Goal: Task Accomplishment & Management: Manage account settings

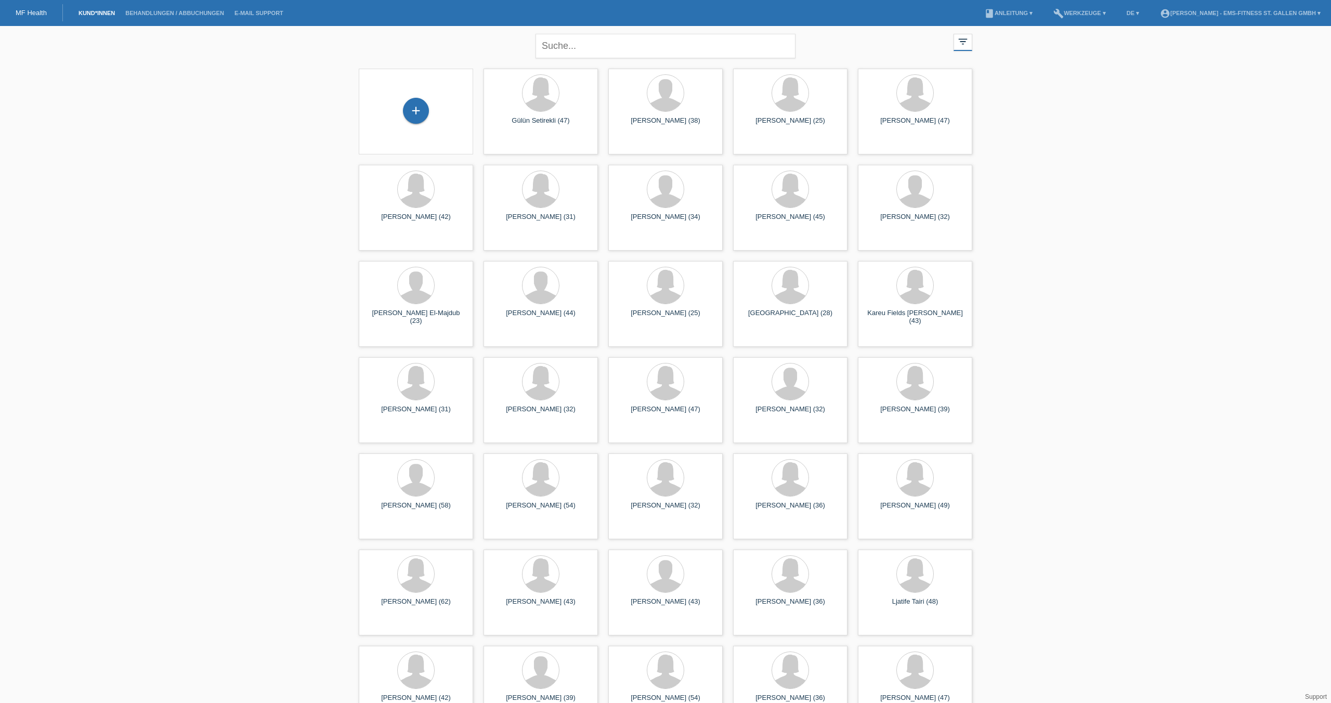
click at [155, 16] on li "Behandlungen / Abbuchungen" at bounding box center [174, 13] width 109 height 27
click at [166, 8] on li "Behandlungen / Abbuchungen" at bounding box center [174, 13] width 109 height 27
click at [172, 12] on link "Behandlungen / Abbuchungen" at bounding box center [174, 13] width 109 height 6
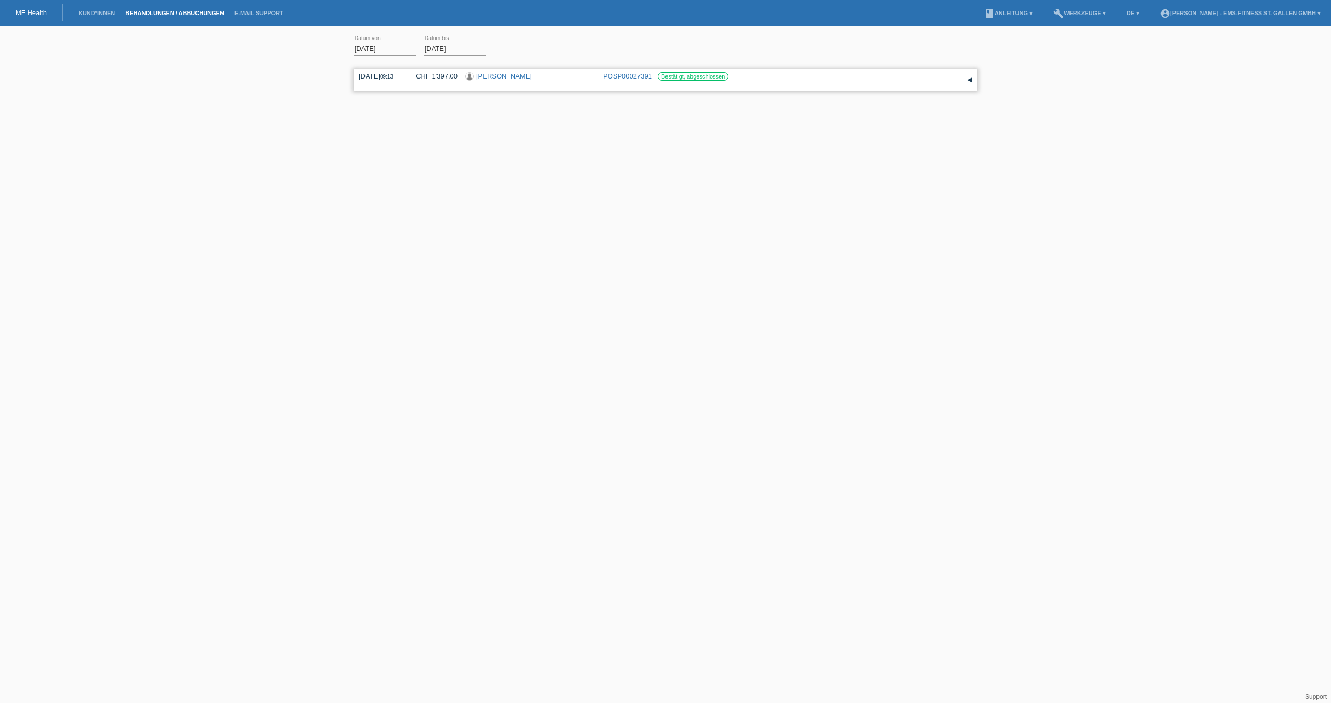
click at [561, 80] on div "[PERSON_NAME]" at bounding box center [530, 77] width 130 height 10
click at [403, 77] on div "12.09.2025 09:13 CHF 1'397.00 Michael Stohic POSP00027391 Bestätigt, abgeschlos…" at bounding box center [665, 80] width 613 height 16
click at [97, 14] on link "Kund*innen" at bounding box center [96, 13] width 47 height 6
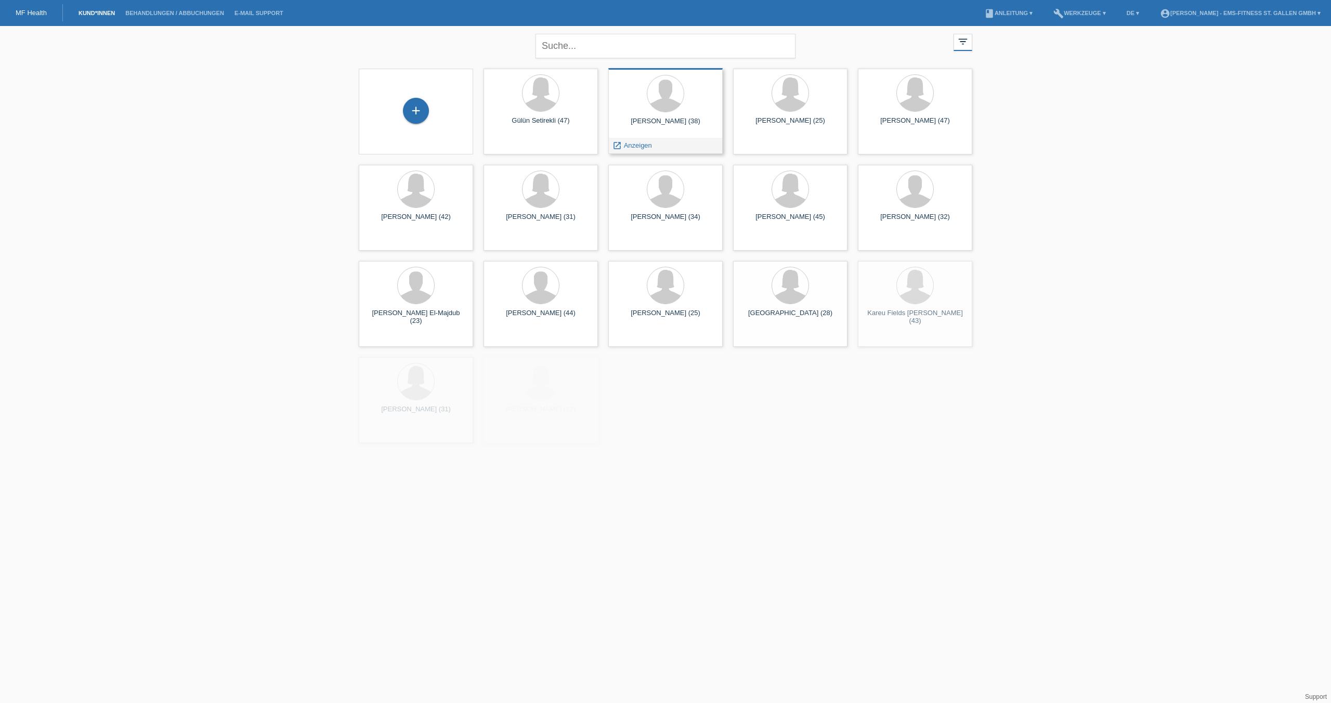
click at [645, 107] on div at bounding box center [666, 94] width 98 height 39
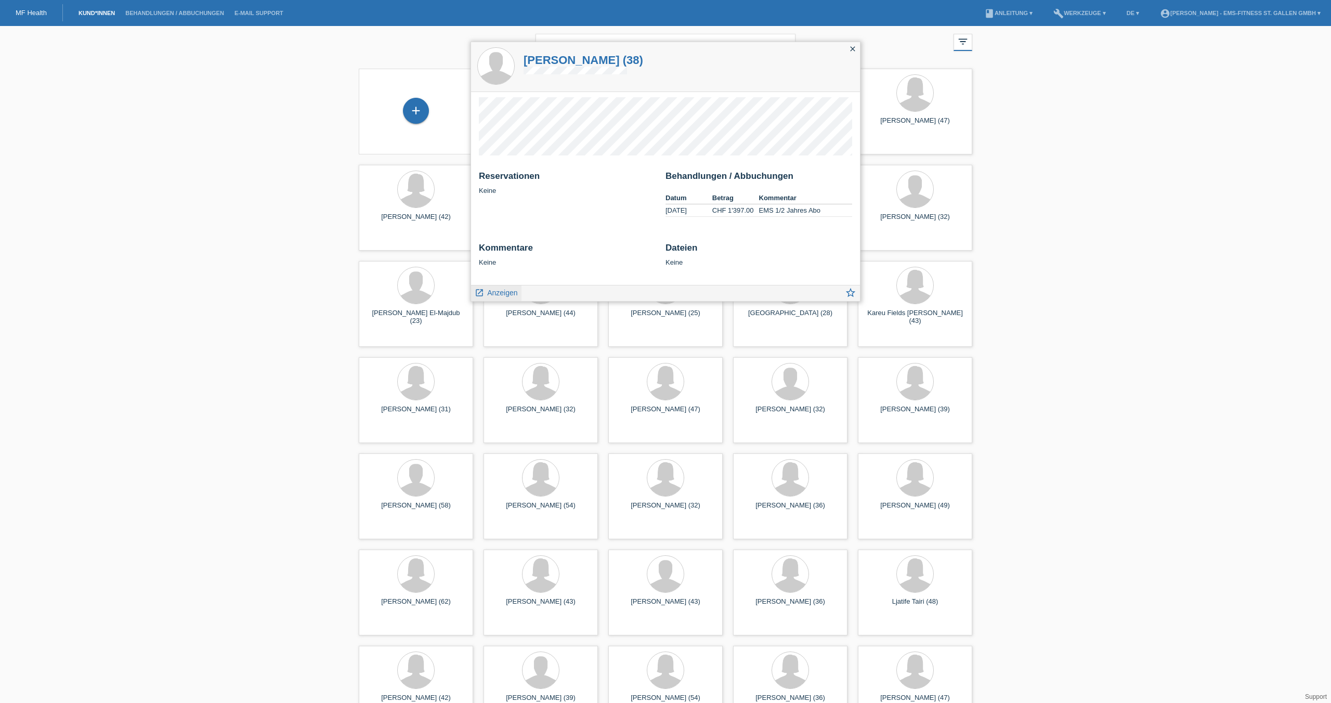
click at [488, 292] on span "Anzeigen" at bounding box center [502, 293] width 30 height 8
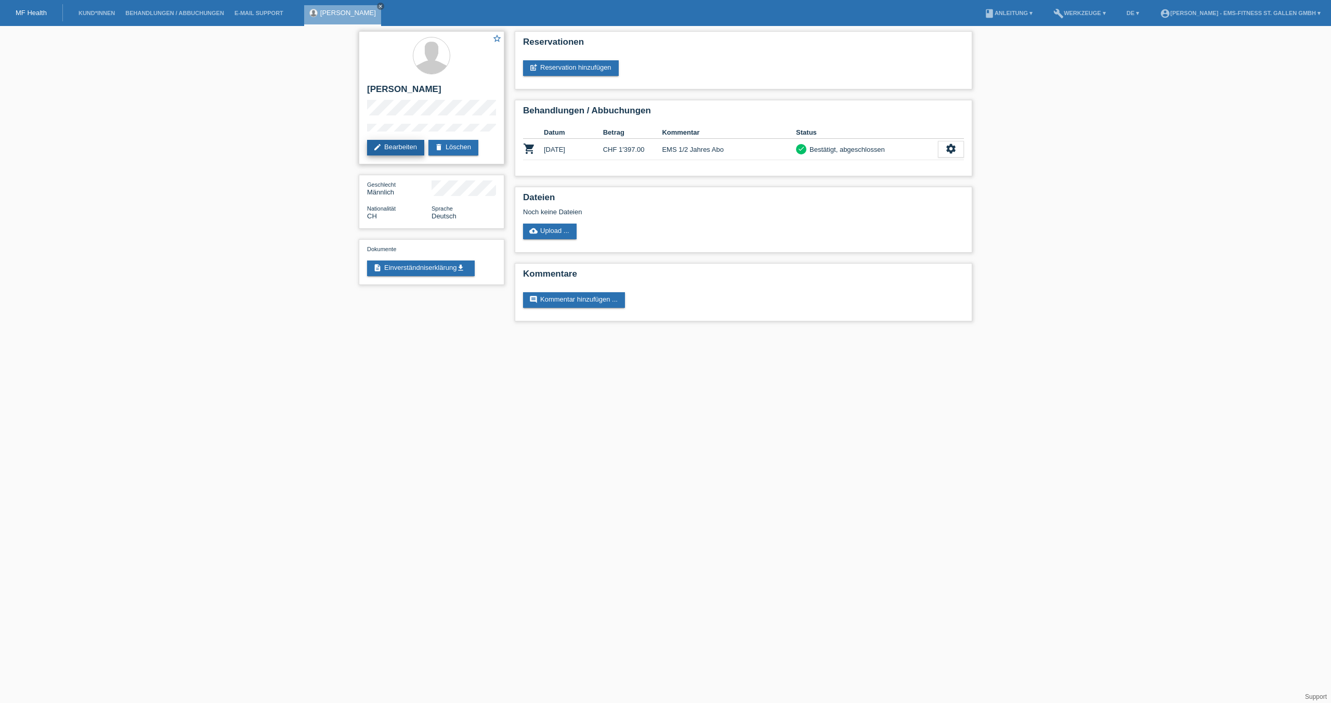
click at [401, 146] on link "edit Bearbeiten" at bounding box center [395, 148] width 57 height 16
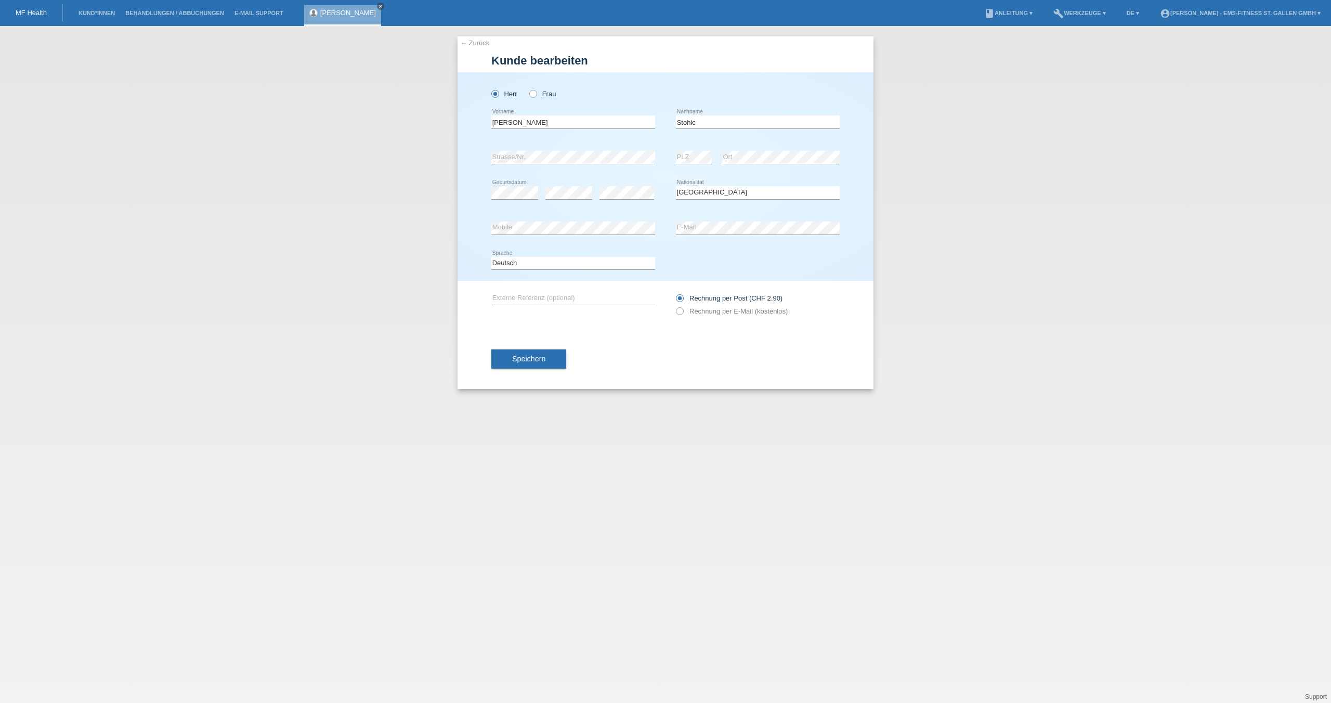
select select "CH"
click at [691, 121] on input "Stohic" at bounding box center [758, 121] width 164 height 13
type input "Stokic"
click at [530, 364] on button "Speichern" at bounding box center [528, 359] width 75 height 20
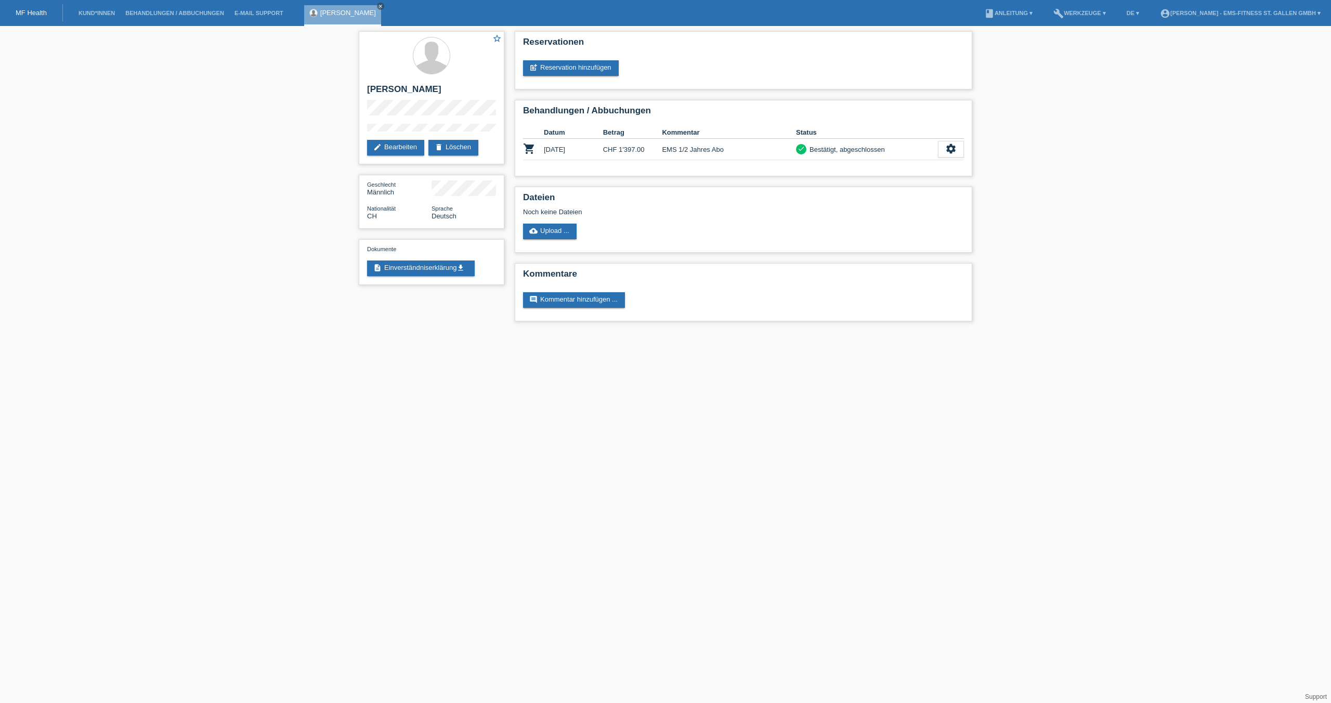
click at [357, 12] on link "[PERSON_NAME]" at bounding box center [348, 13] width 56 height 8
